Goal: Task Accomplishment & Management: Use online tool/utility

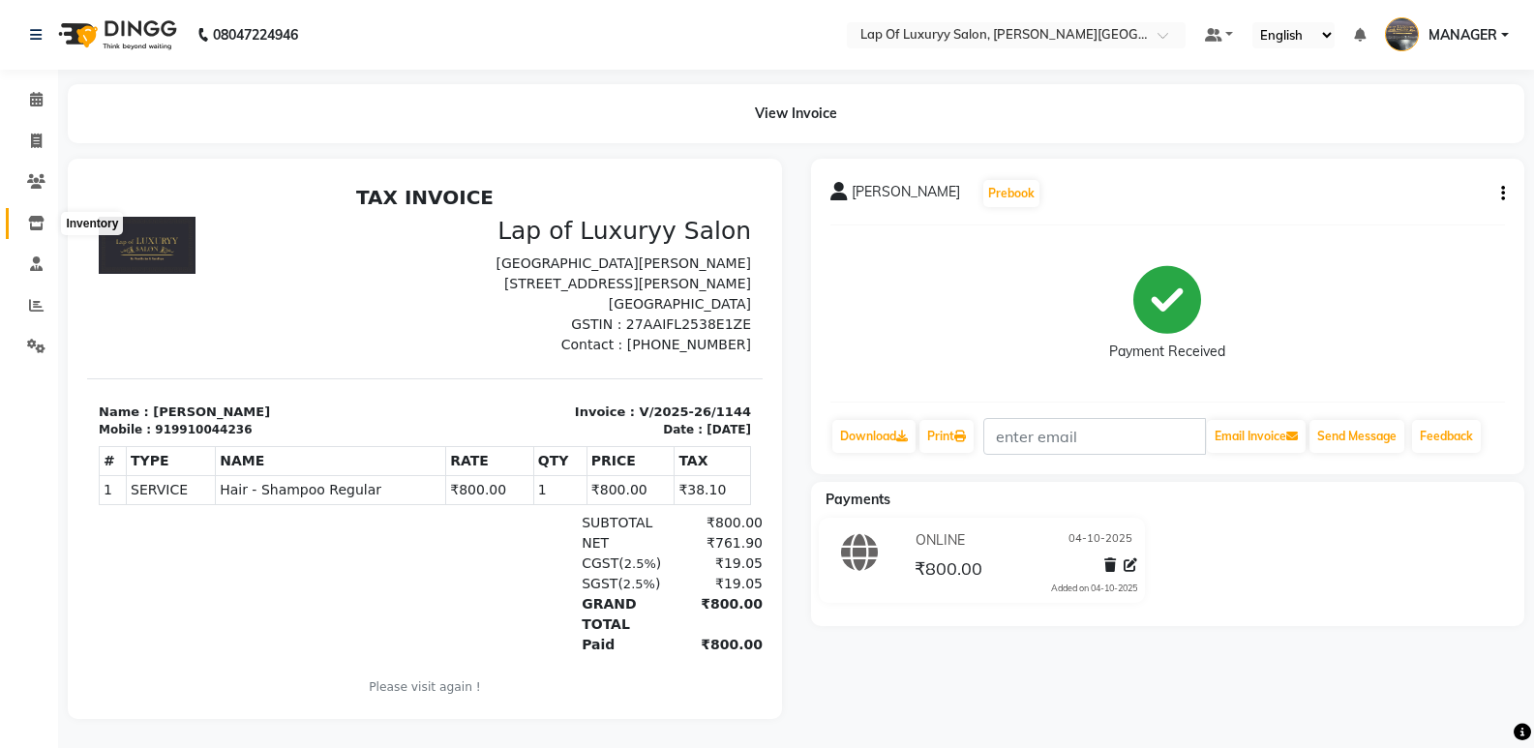
click at [36, 213] on span at bounding box center [36, 224] width 34 height 22
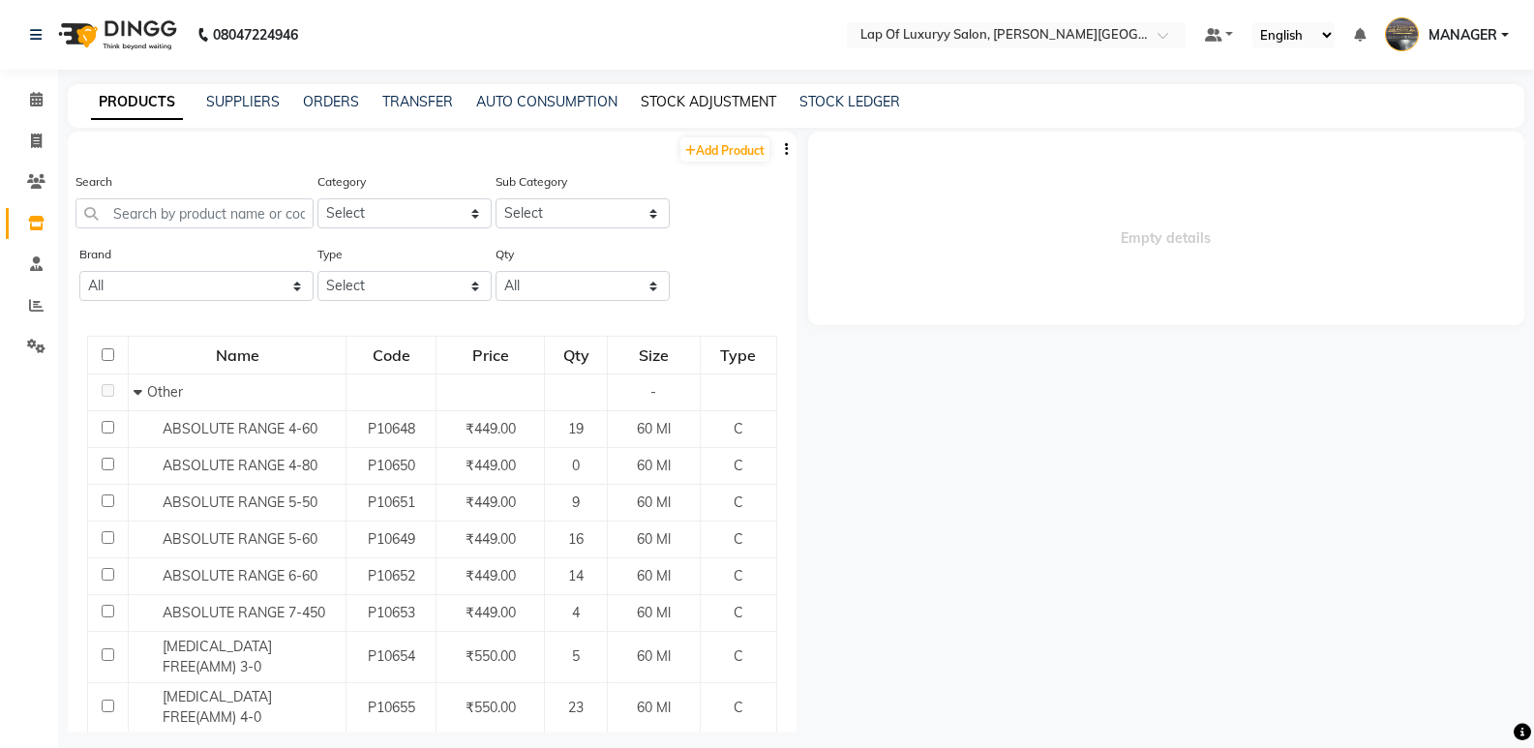
click at [709, 103] on link "STOCK ADJUSTMENT" at bounding box center [709, 101] width 136 height 17
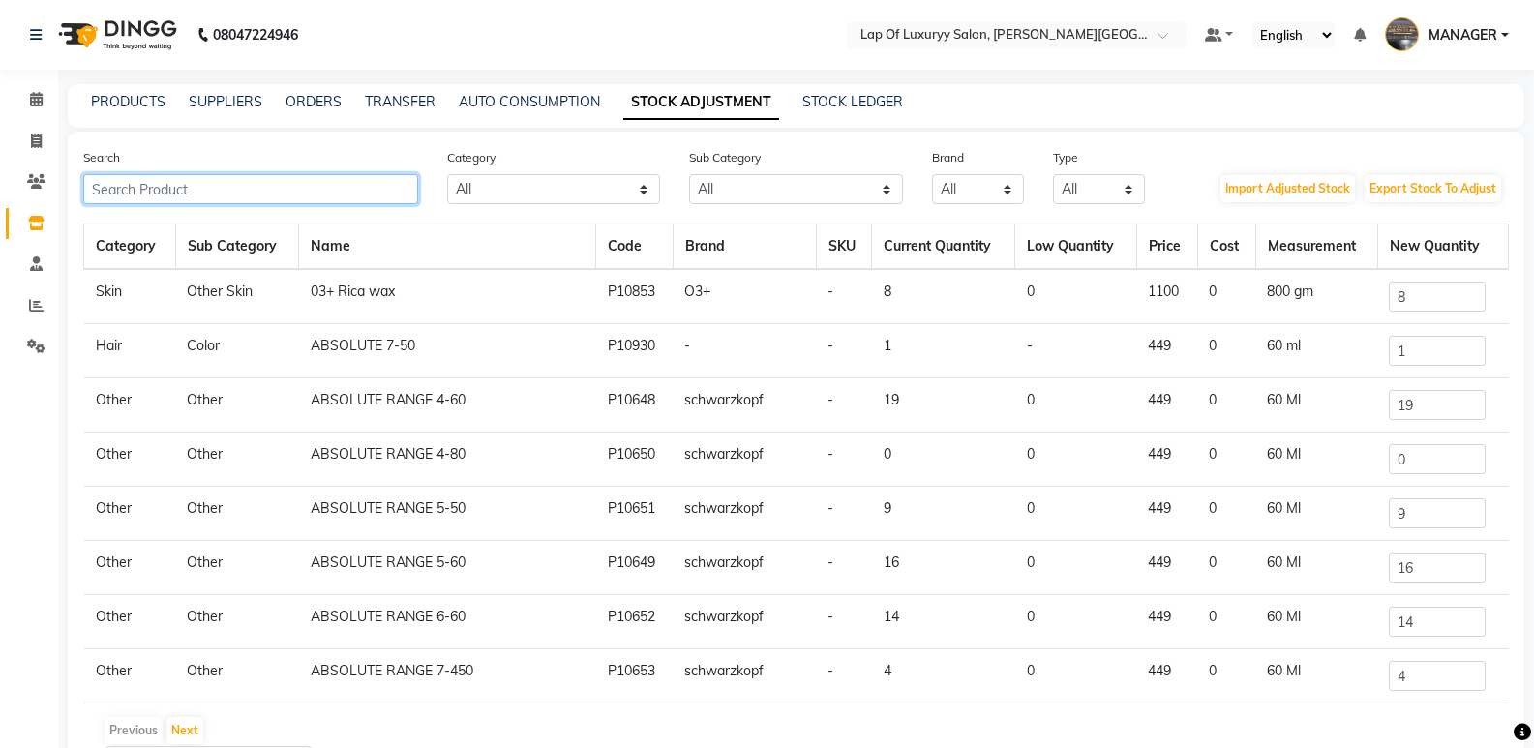
click at [354, 175] on input "text" at bounding box center [250, 189] width 335 height 30
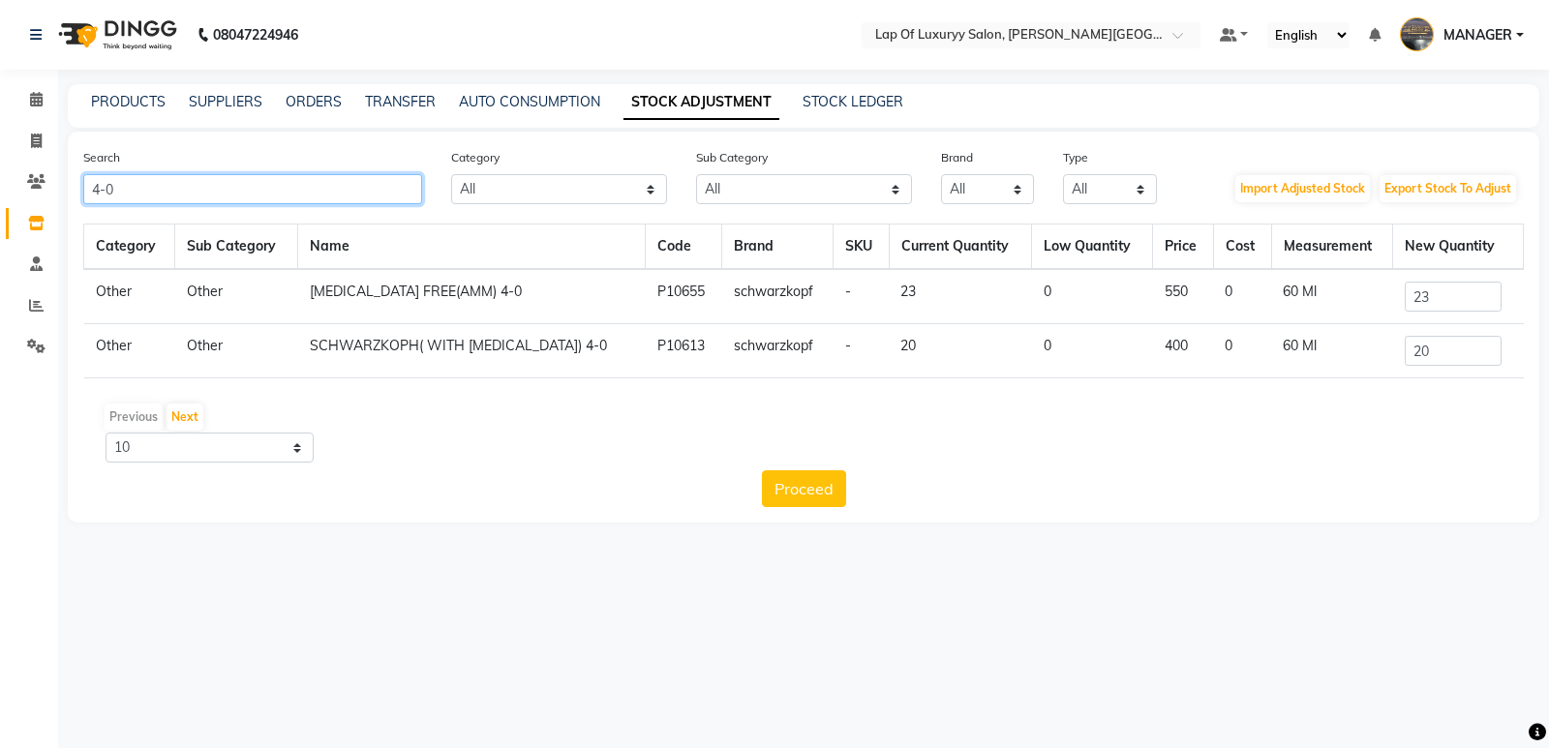
type input "4-0"
click at [1452, 299] on input "23" at bounding box center [1452, 297] width 97 height 30
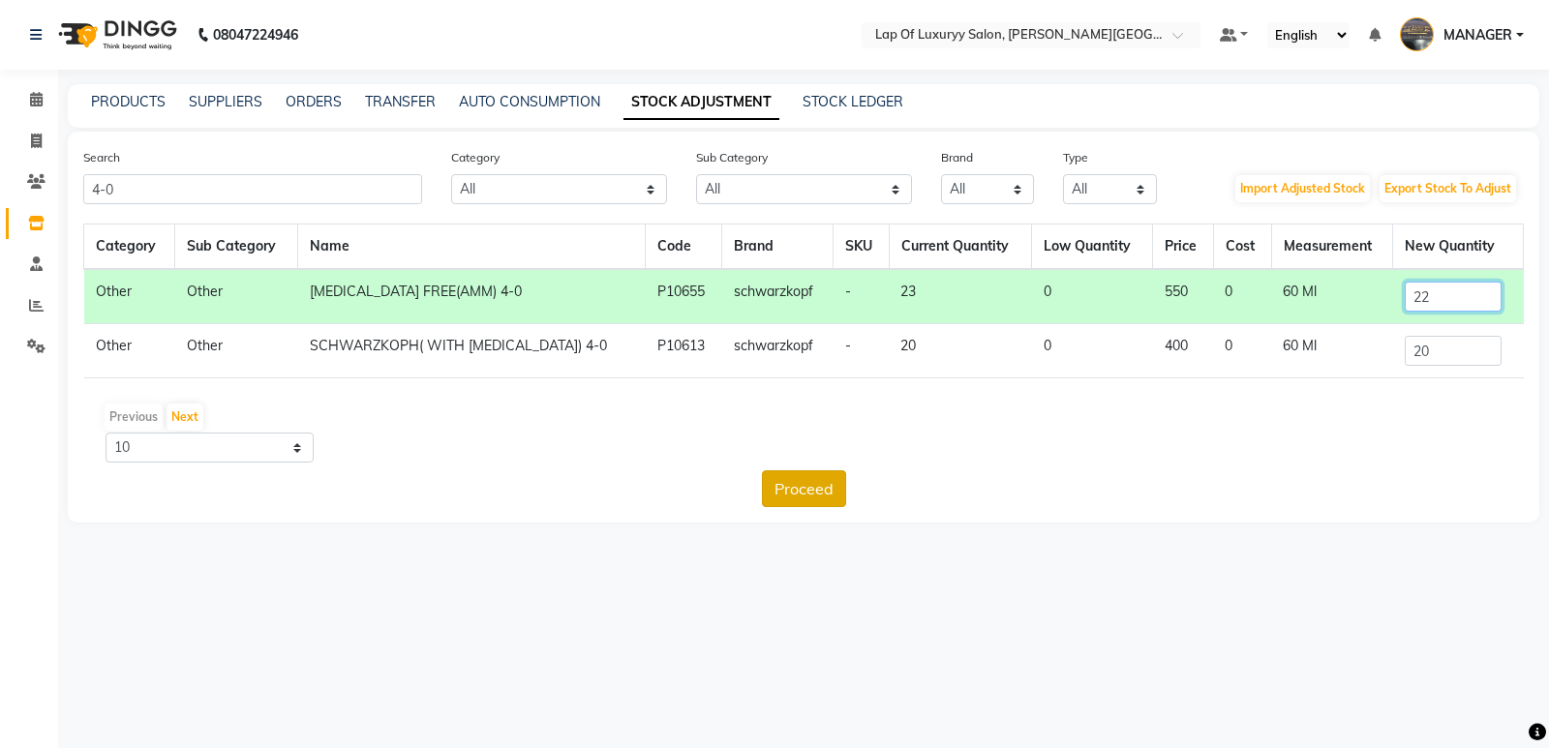
type input "22"
click at [789, 486] on button "Proceed" at bounding box center [804, 488] width 84 height 37
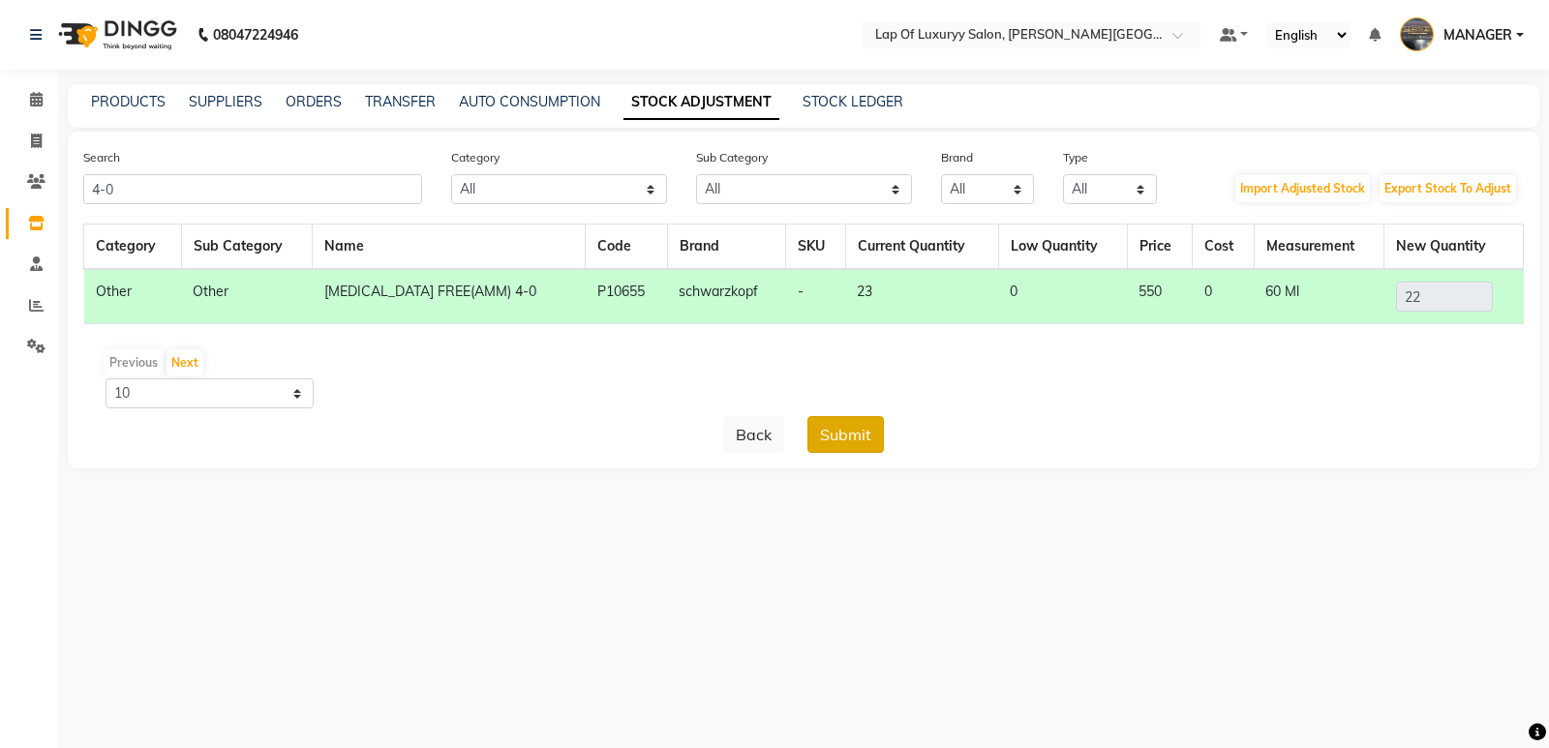
click at [838, 431] on button "Submit" at bounding box center [845, 434] width 76 height 37
